Goal: Task Accomplishment & Management: Use online tool/utility

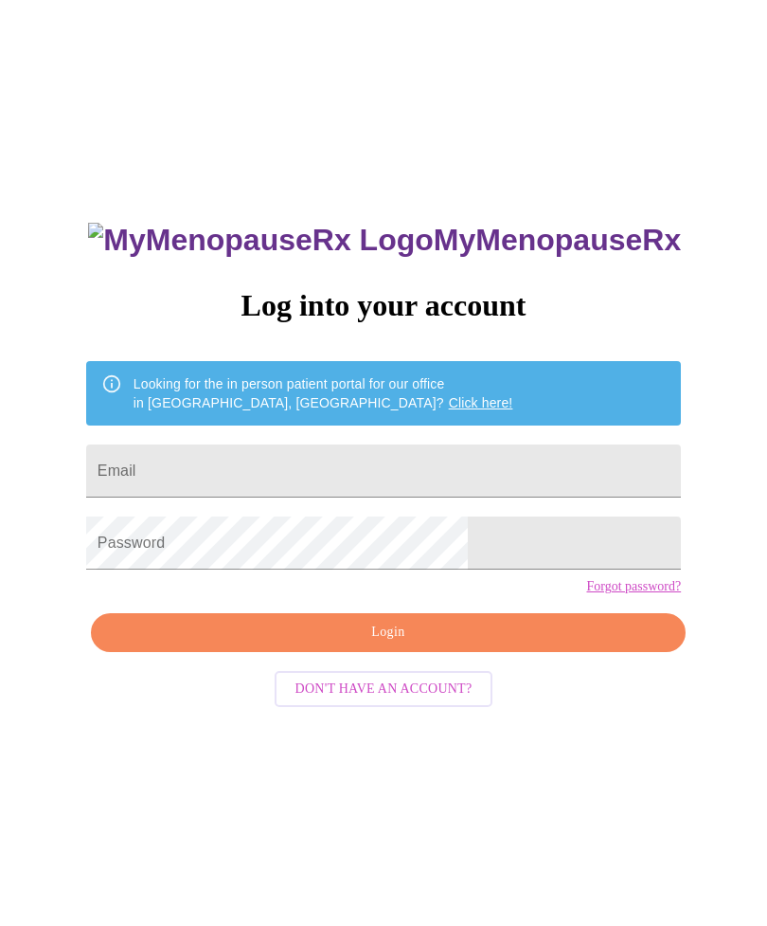
click at [405, 467] on input "Email" at bounding box center [383, 470] width 595 height 53
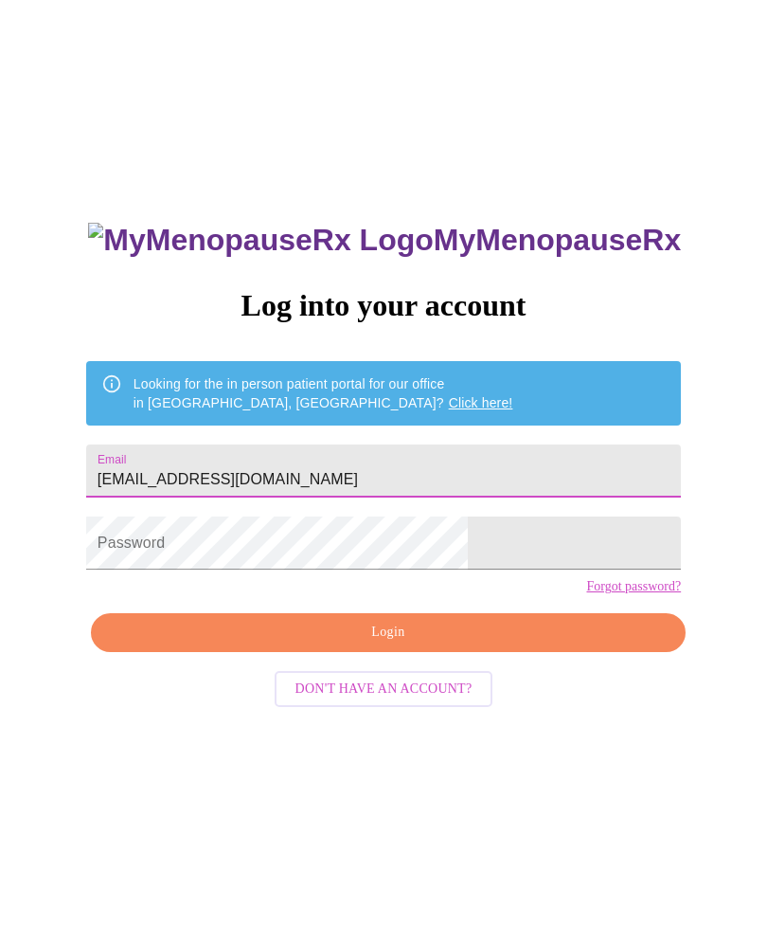
type input "[EMAIL_ADDRESS][DOMAIN_NAME]"
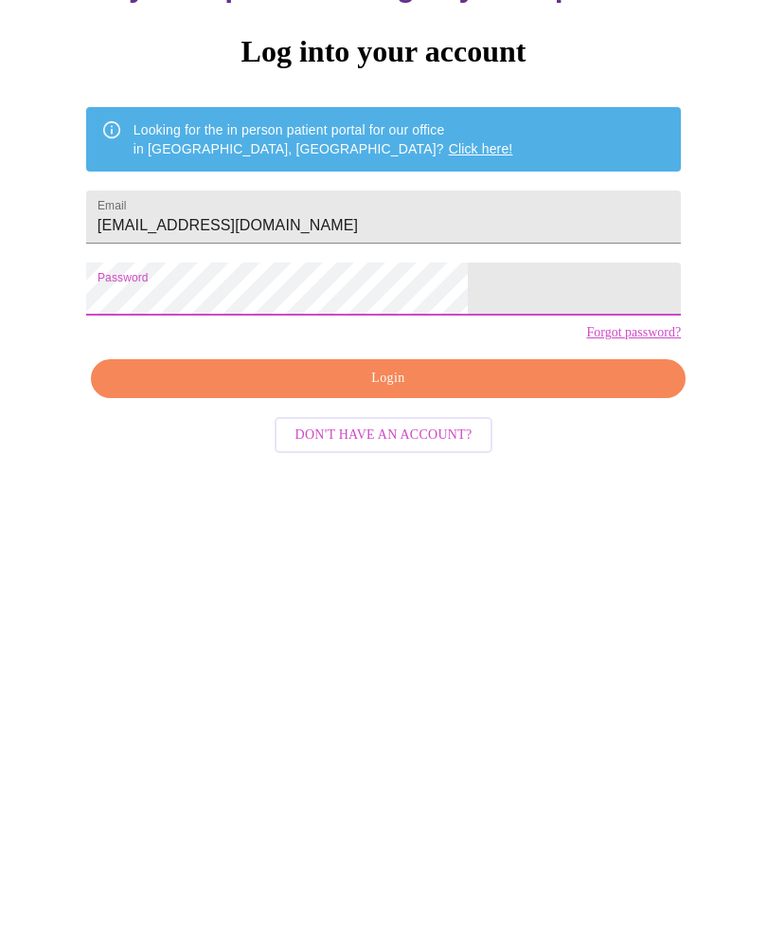
click at [392, 621] on span "Login" at bounding box center [388, 633] width 551 height 24
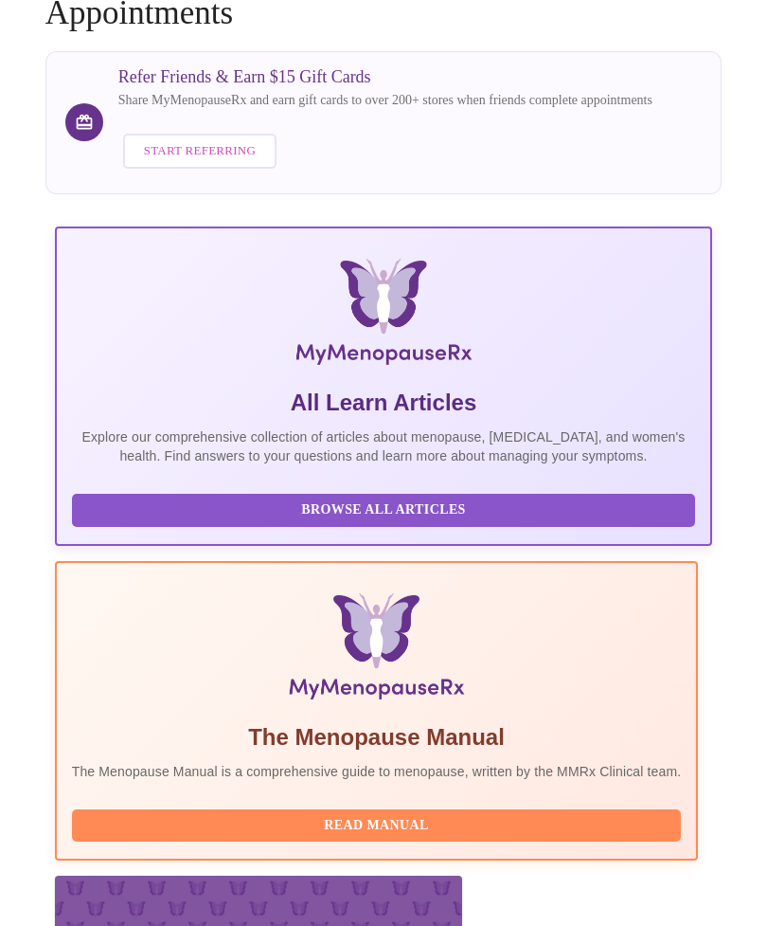
scroll to position [217, 0]
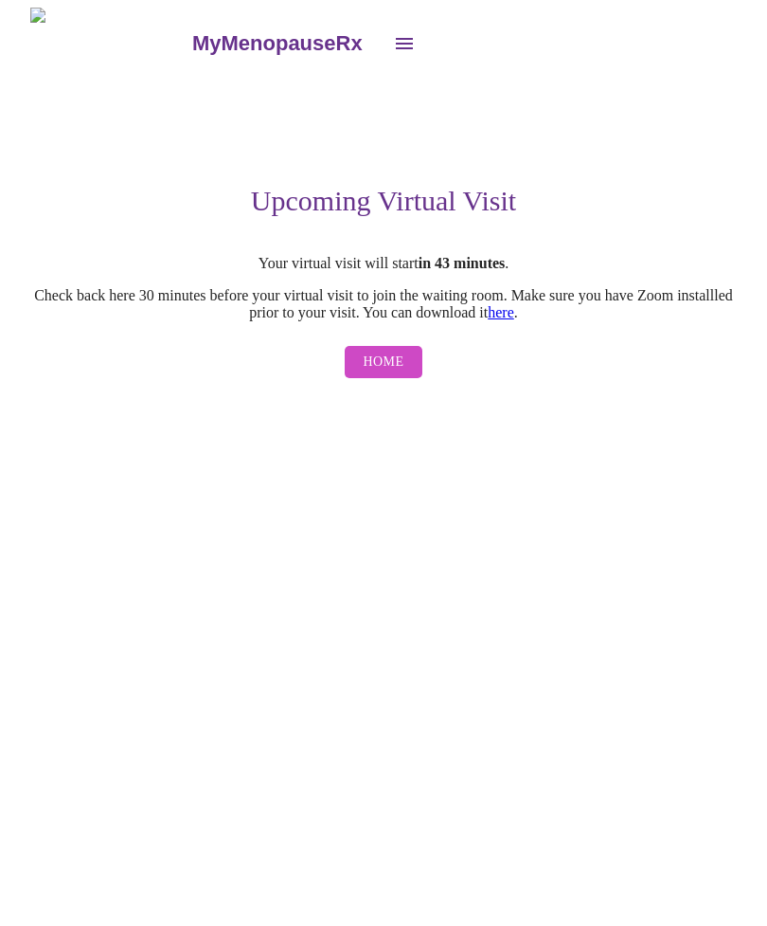
click at [384, 374] on span "Home" at bounding box center [384, 363] width 41 height 24
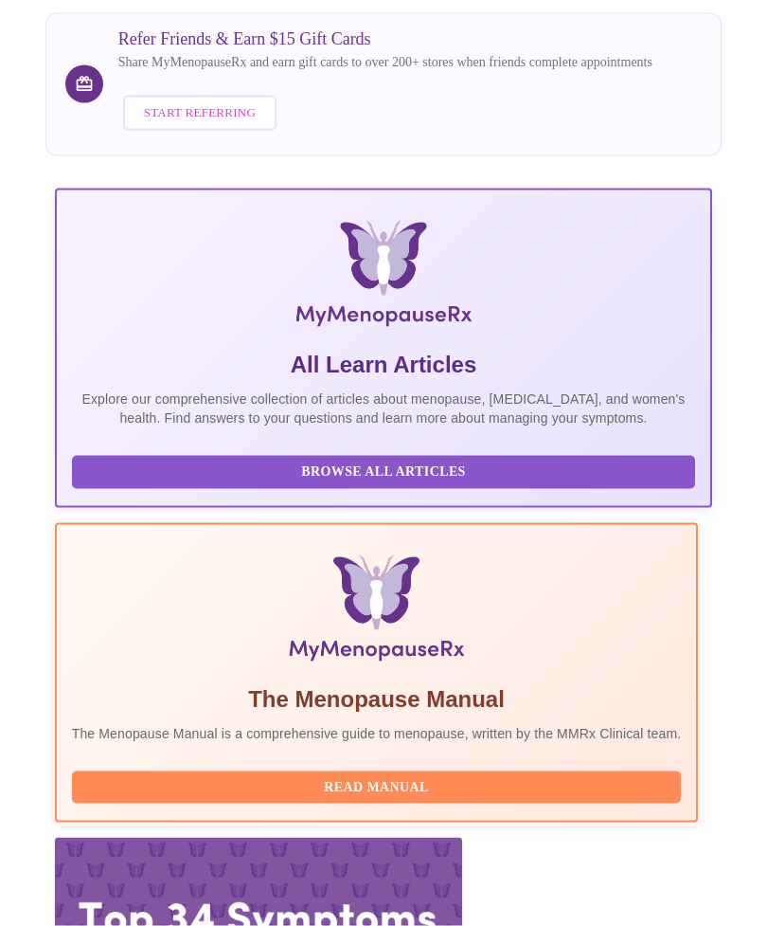
scroll to position [194, 0]
